Goal: Subscribe to service/newsletter

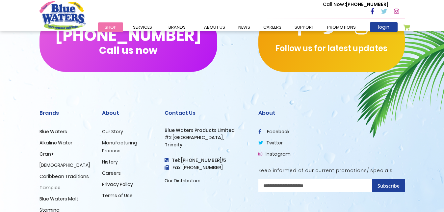
scroll to position [677, 0]
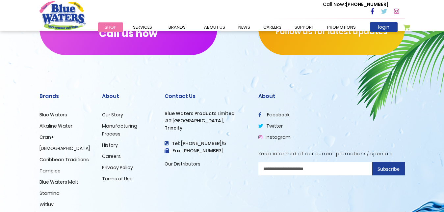
click at [113, 155] on link "Careers" at bounding box center [111, 156] width 19 height 7
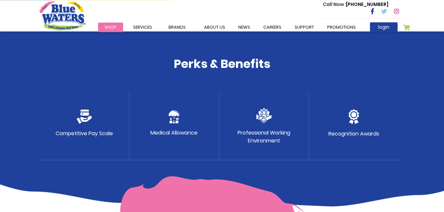
scroll to position [336, 0]
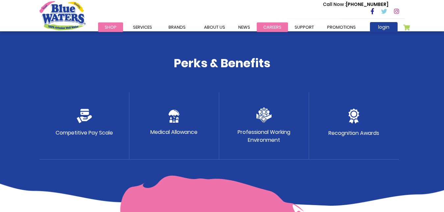
click at [266, 26] on link "careers" at bounding box center [272, 27] width 31 height 10
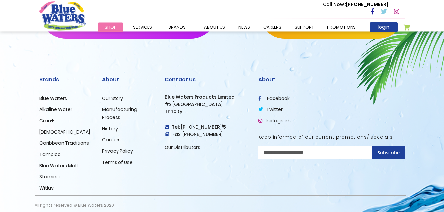
scroll to position [700, 0]
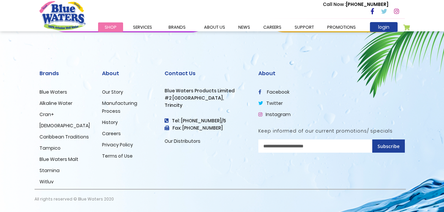
click at [303, 148] on input "Sign Up for Our Newsletter:" at bounding box center [331, 145] width 147 height 13
type input "**********"
click at [394, 144] on span "Subscribe" at bounding box center [389, 146] width 22 height 6
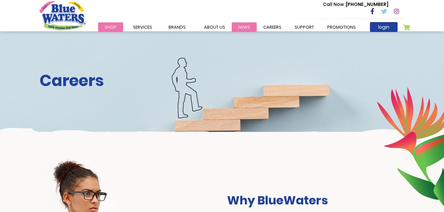
scroll to position [34, 0]
